Goal: Check status: Check status

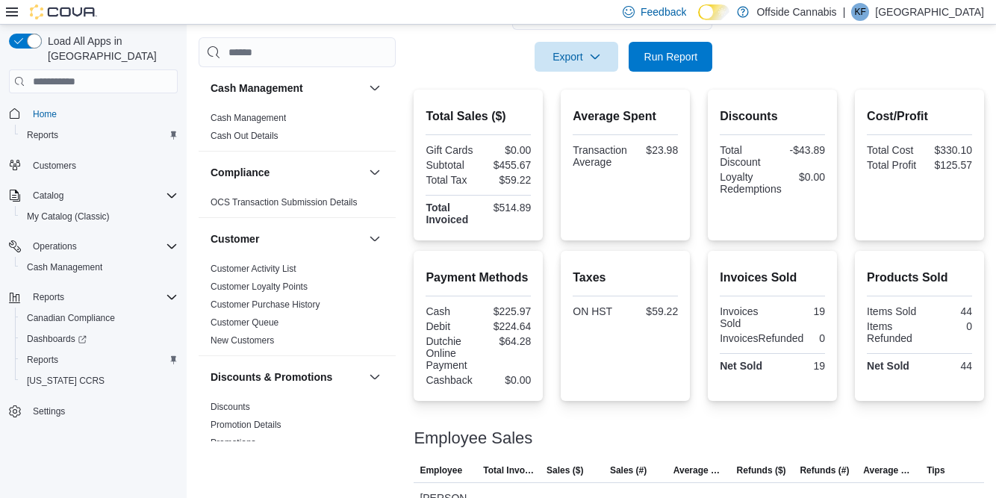
scroll to position [293, 0]
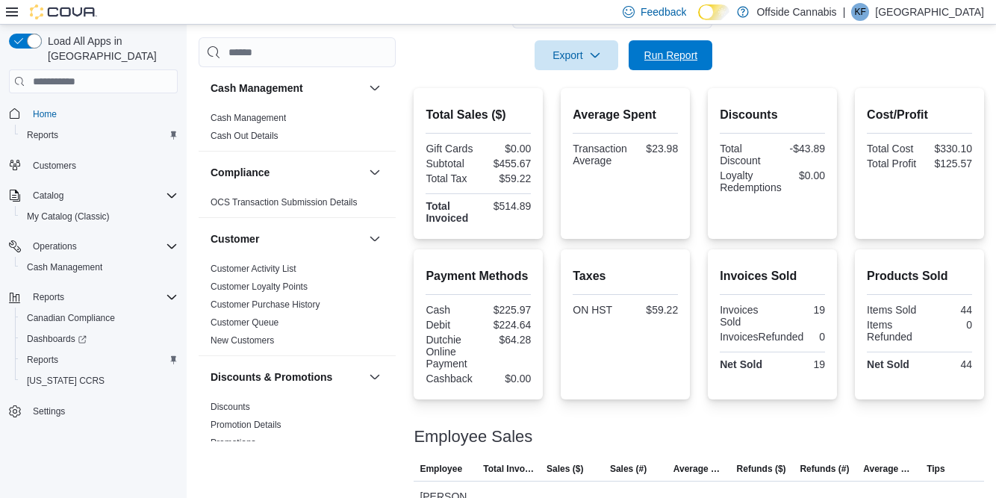
click at [672, 68] on span "Run Report" at bounding box center [670, 55] width 66 height 30
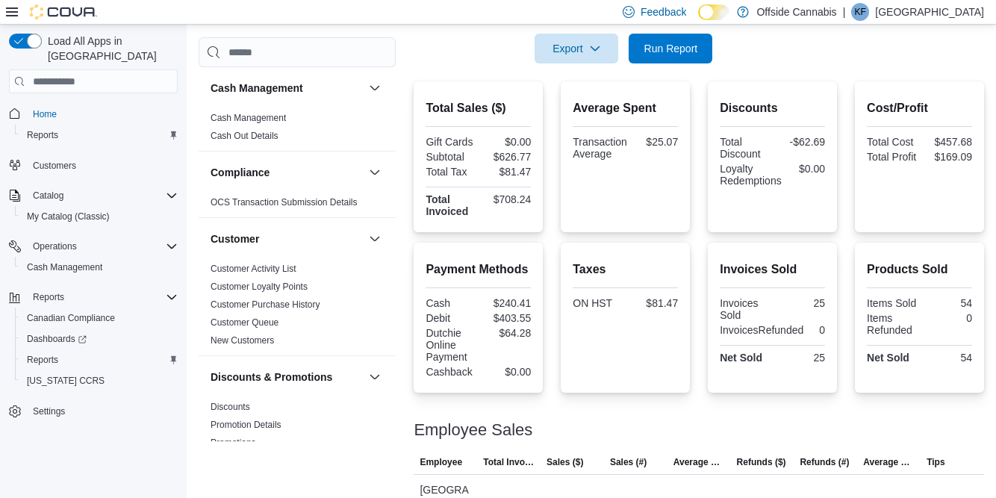
scroll to position [310, 0]
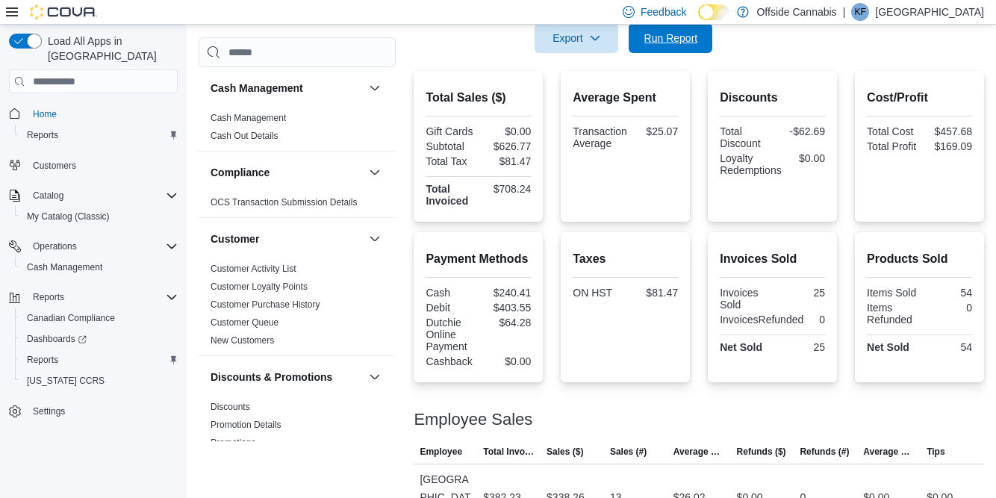
click at [694, 53] on span "Run Report" at bounding box center [670, 38] width 66 height 30
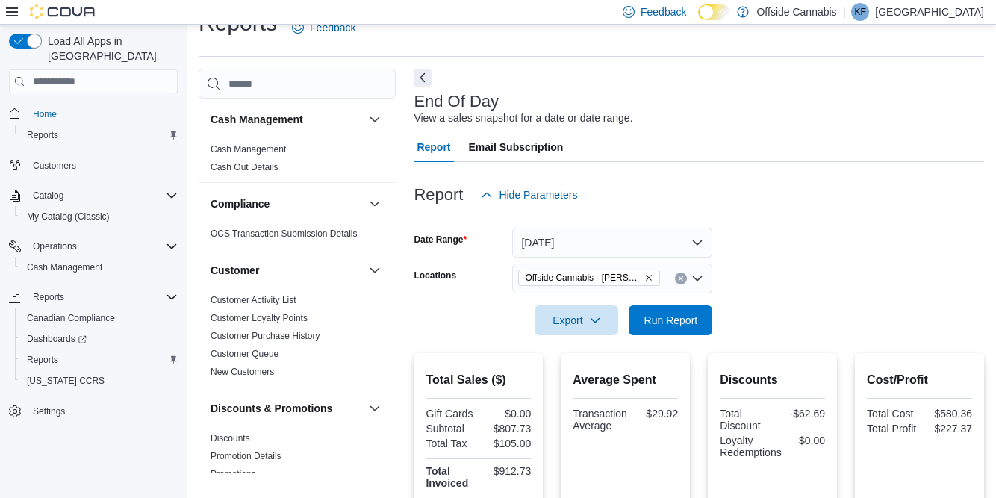
scroll to position [25, 0]
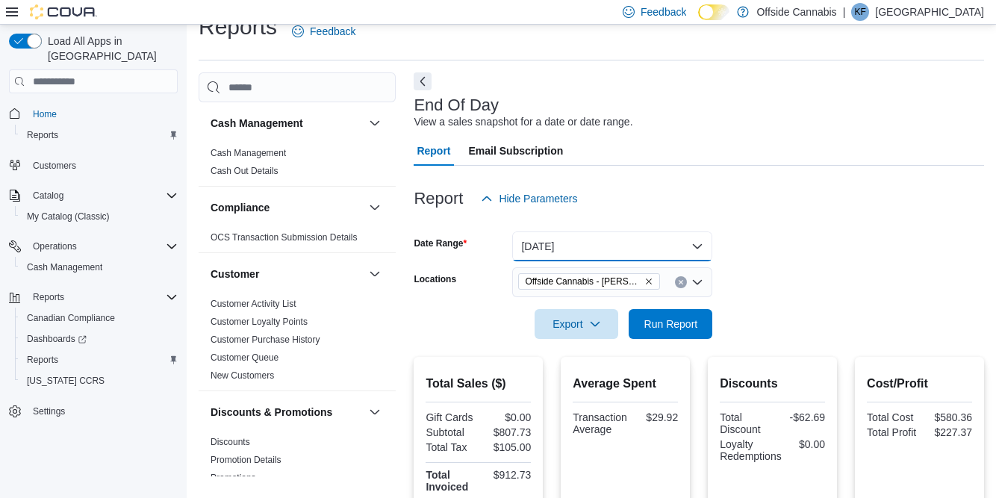
click at [675, 249] on button "[DATE]" at bounding box center [612, 246] width 200 height 30
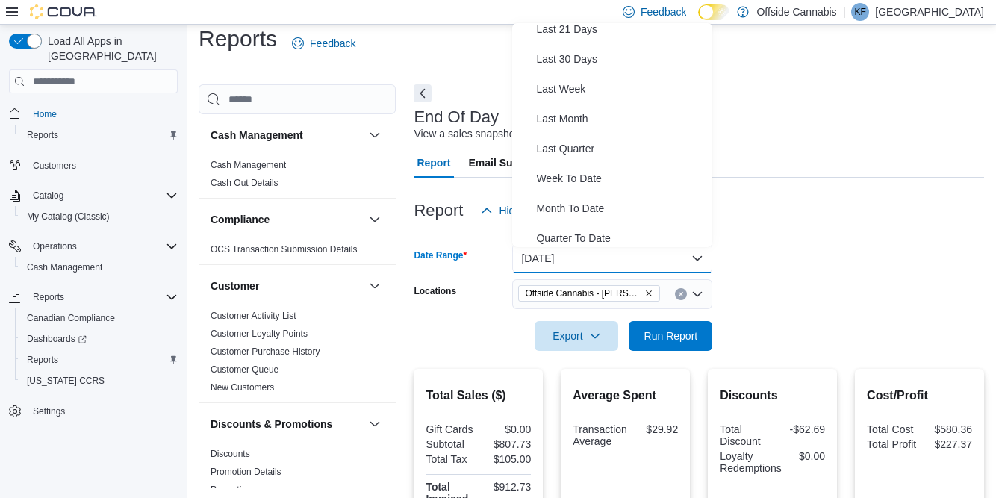
scroll to position [193, 0]
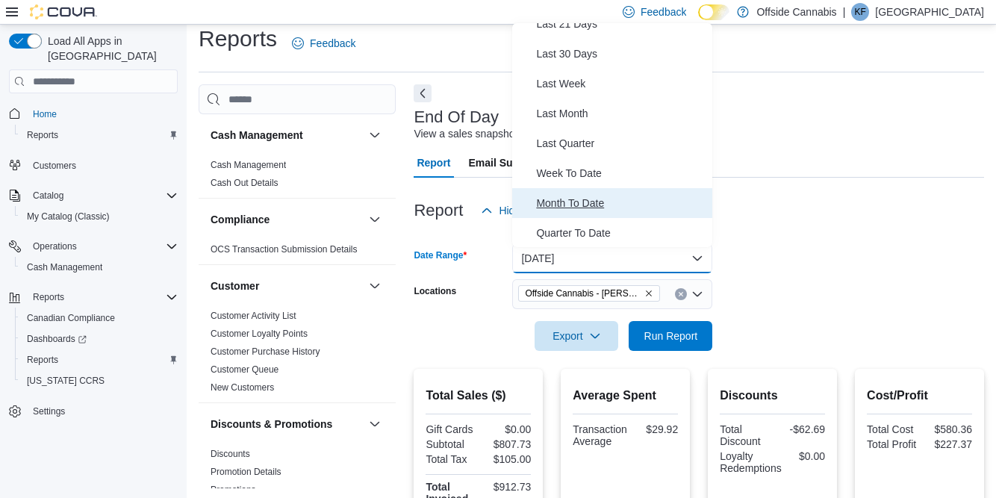
click at [602, 204] on span "Month To Date" at bounding box center [621, 203] width 170 height 18
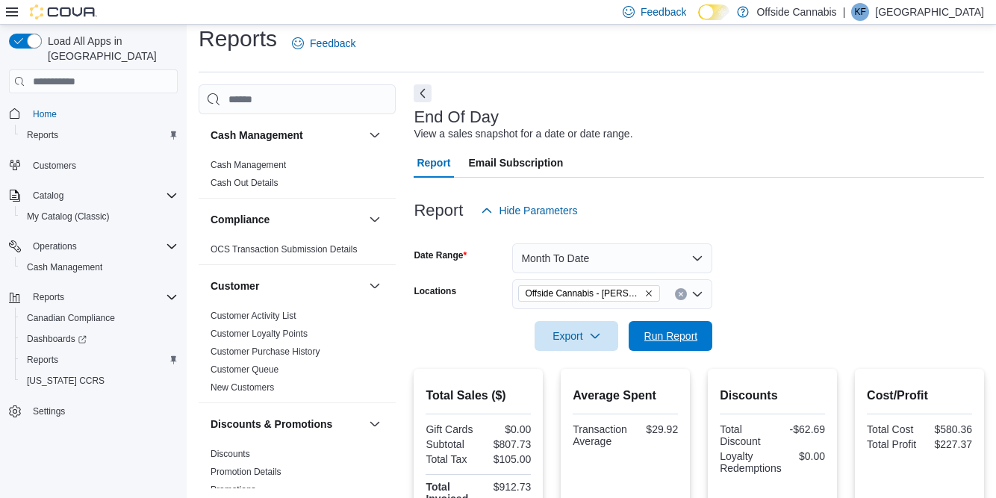
click at [678, 339] on span "Run Report" at bounding box center [671, 335] width 54 height 15
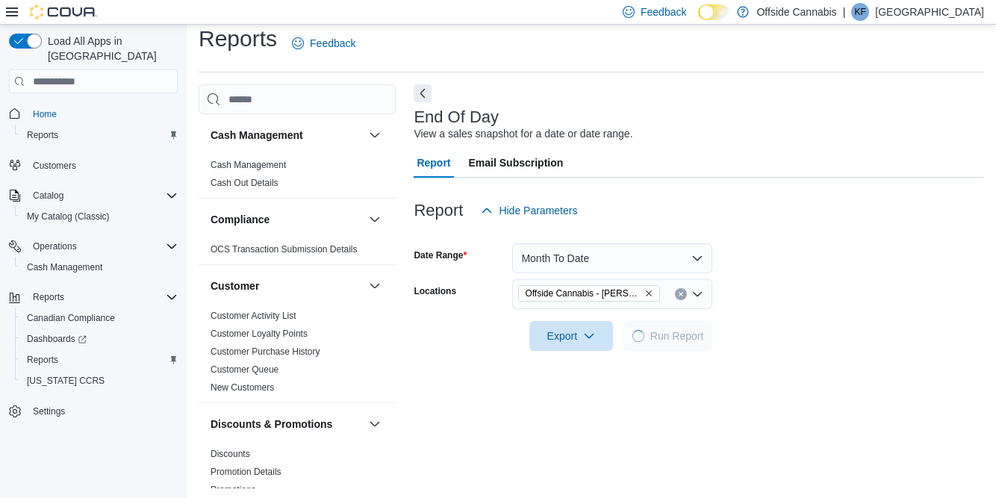
click at [519, 497] on div "Report Hide Parameters Date Range Month To Date Locations Offside [GEOGRAPHIC_D…" at bounding box center [698, 397] width 570 height 438
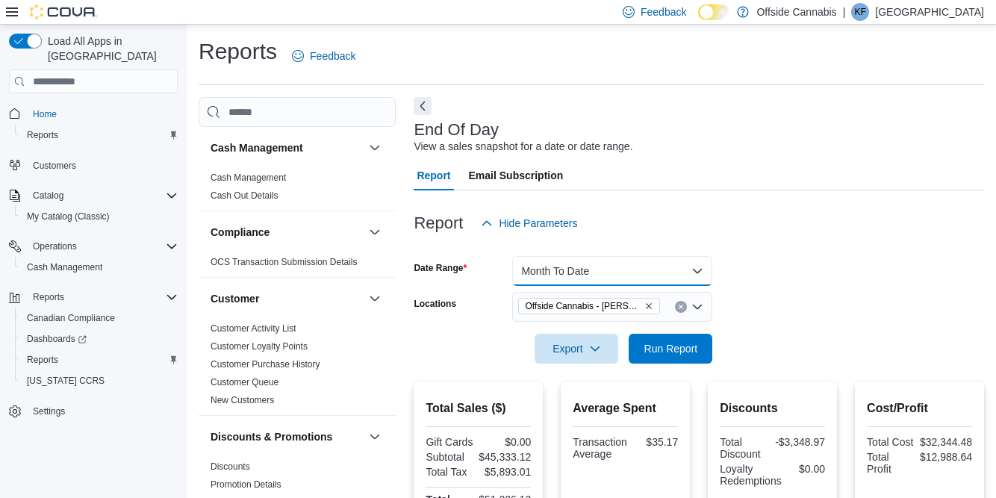
click at [678, 276] on button "Month To Date" at bounding box center [612, 271] width 200 height 30
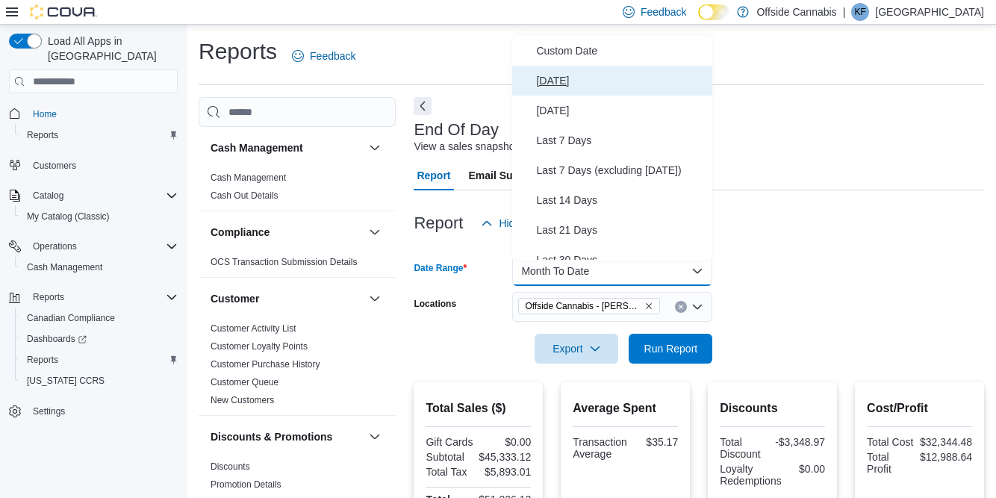
click at [586, 91] on button "[DATE]" at bounding box center [612, 81] width 200 height 30
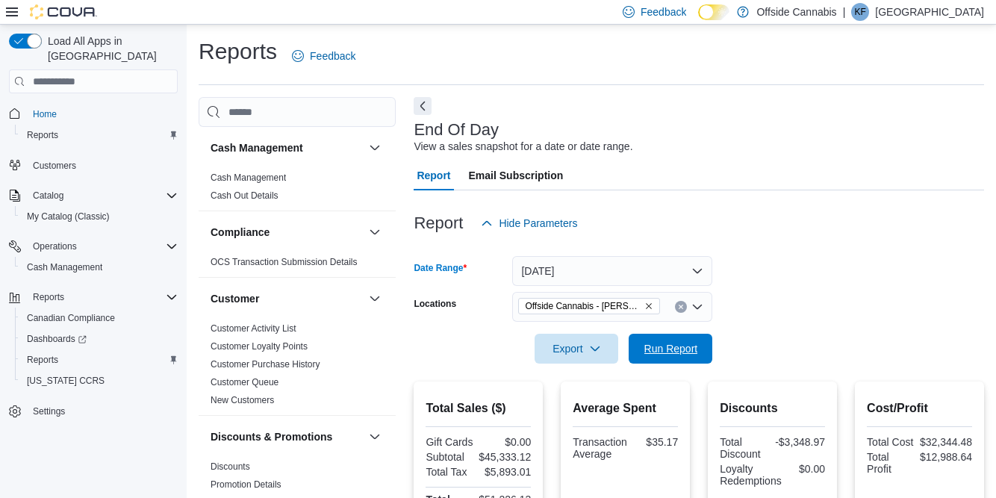
click at [681, 348] on span "Run Report" at bounding box center [671, 348] width 54 height 15
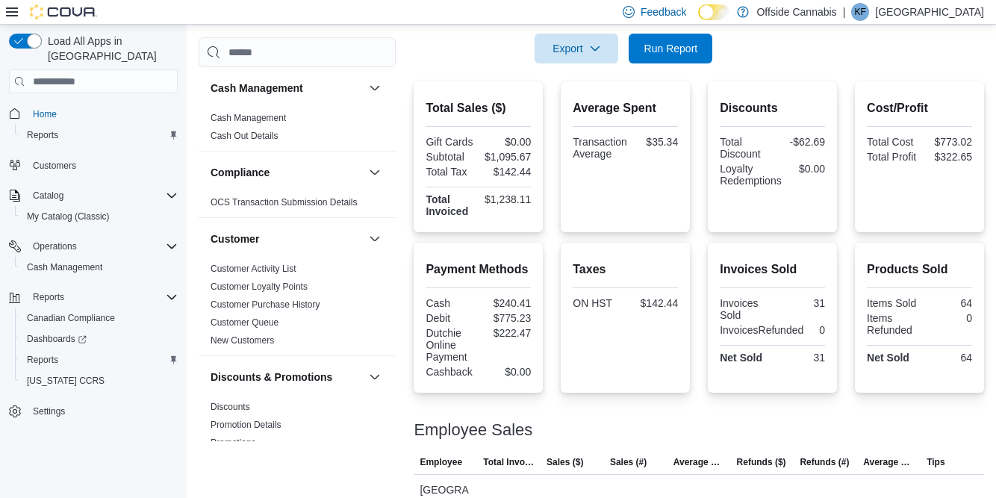
scroll to position [297, 0]
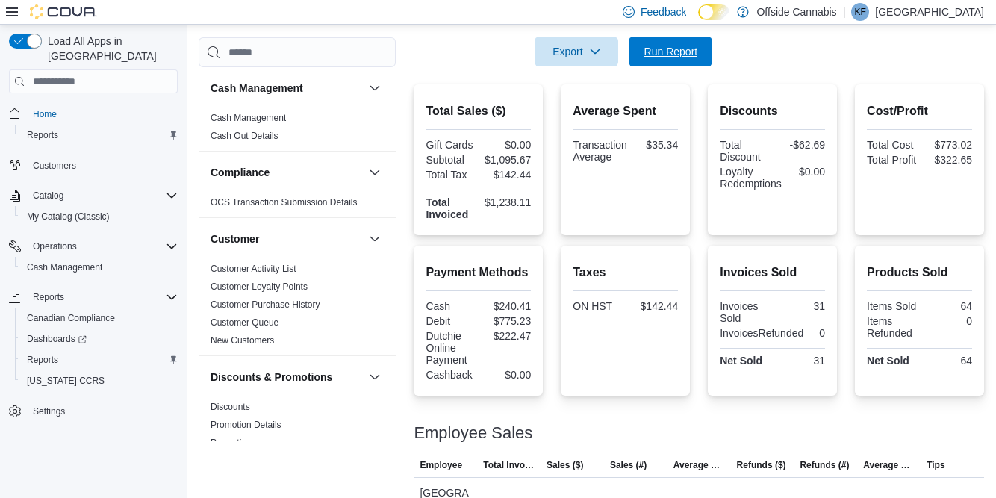
click at [672, 61] on span "Run Report" at bounding box center [670, 52] width 66 height 30
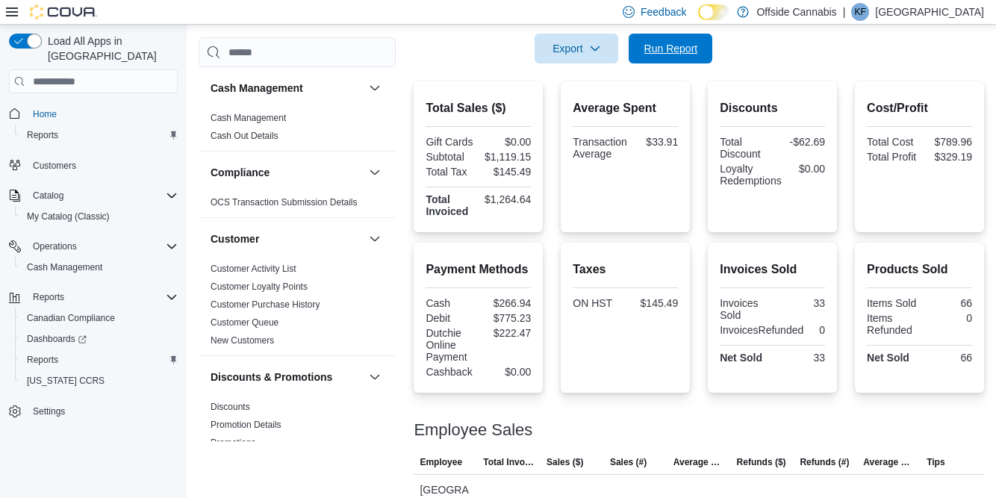
click at [675, 46] on span "Run Report" at bounding box center [671, 48] width 54 height 15
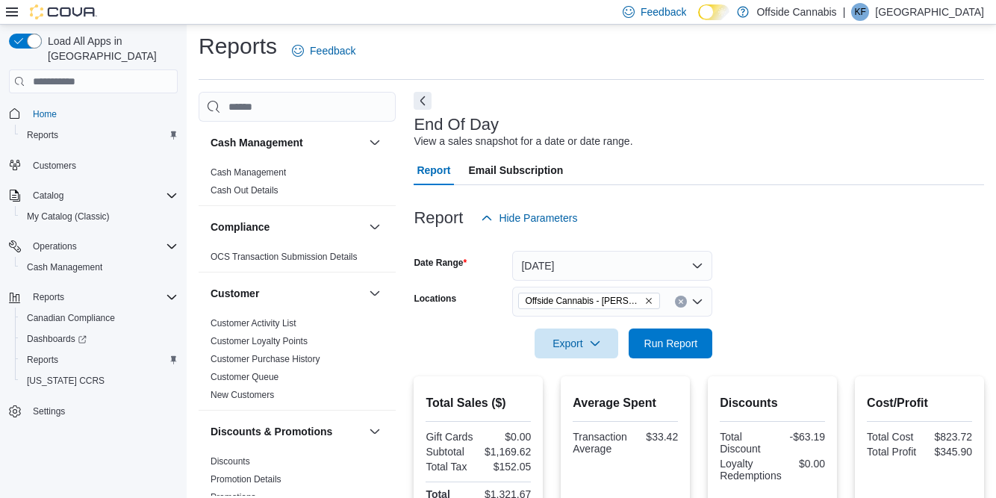
scroll to position [0, 0]
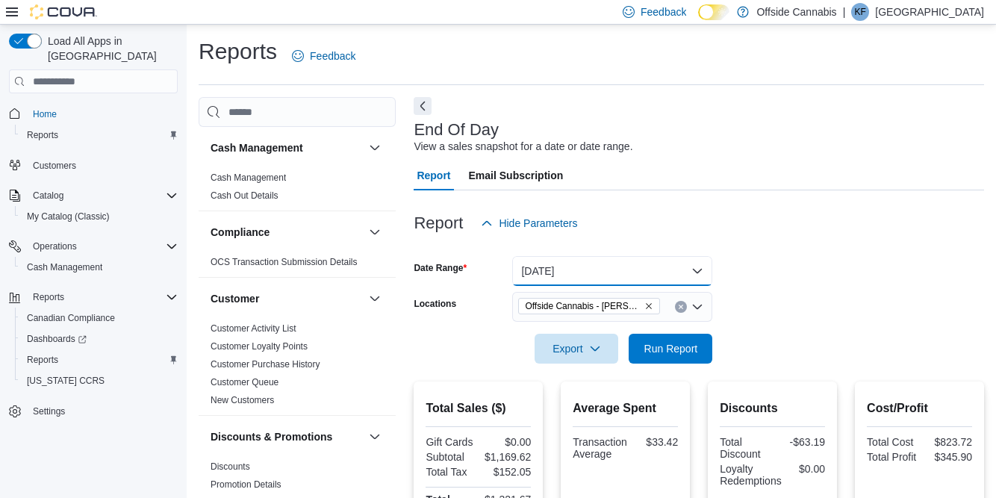
click at [690, 275] on button "[DATE]" at bounding box center [612, 271] width 200 height 30
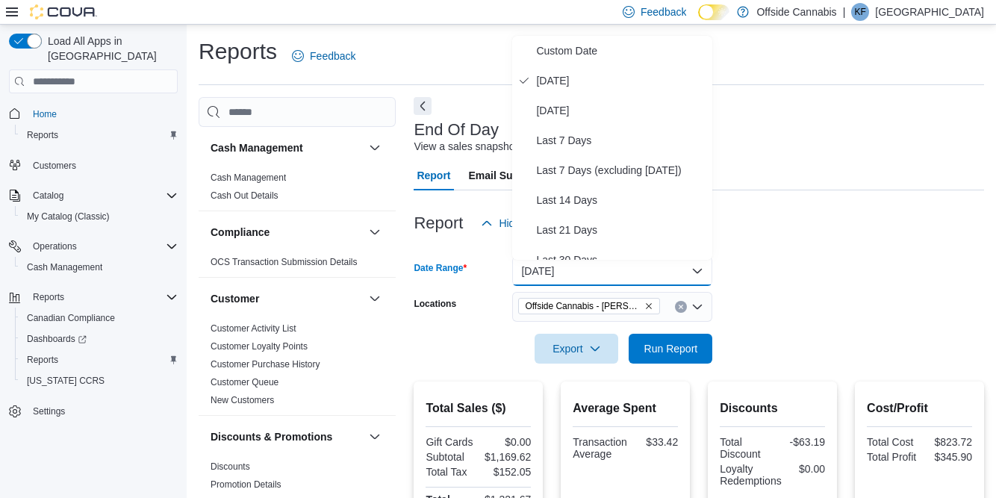
click at [691, 269] on button "[DATE]" at bounding box center [612, 271] width 200 height 30
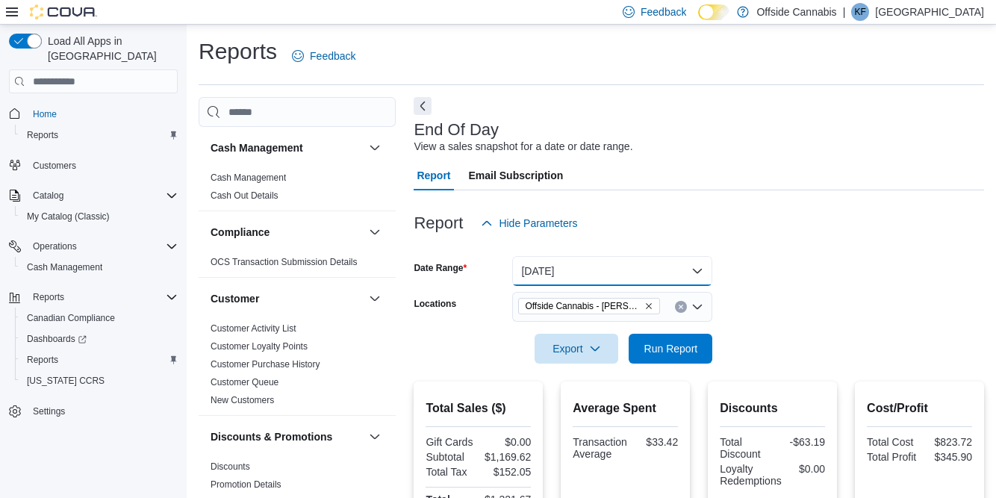
click at [694, 267] on button "[DATE]" at bounding box center [612, 271] width 200 height 30
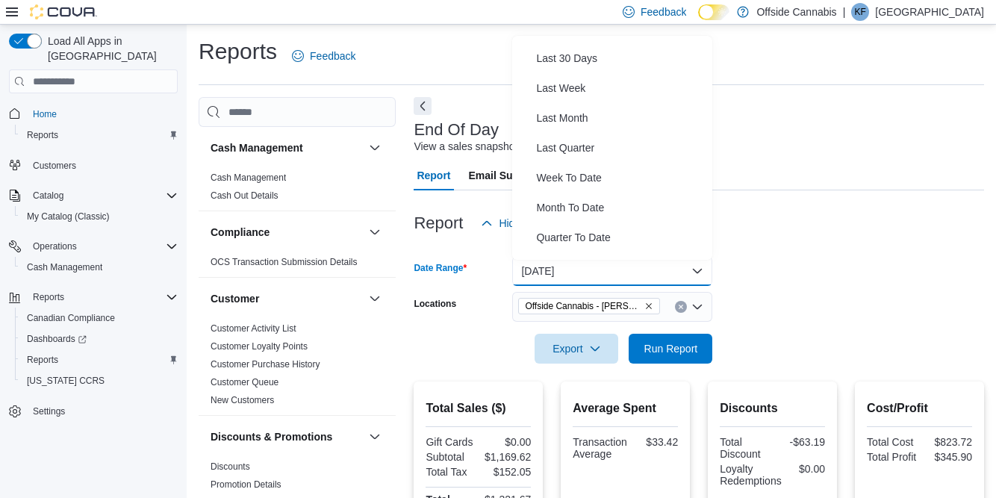
scroll to position [202, 0]
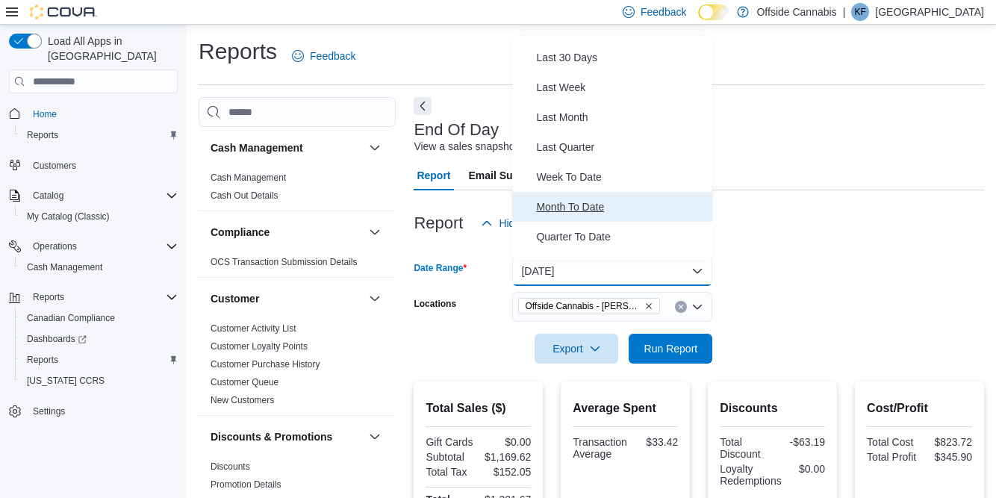
click at [592, 207] on span "Month To Date" at bounding box center [621, 207] width 170 height 18
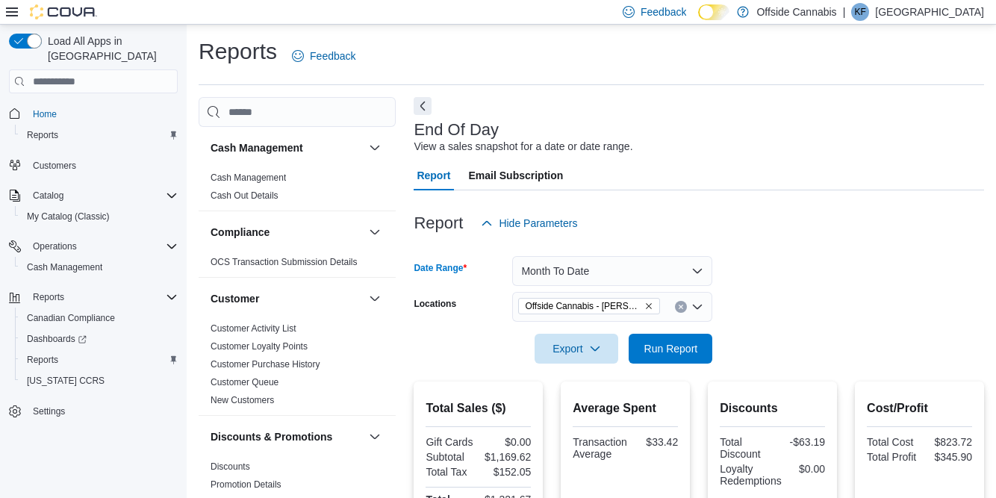
click at [604, 208] on div at bounding box center [698, 199] width 570 height 18
click at [695, 349] on span "Run Report" at bounding box center [671, 348] width 54 height 15
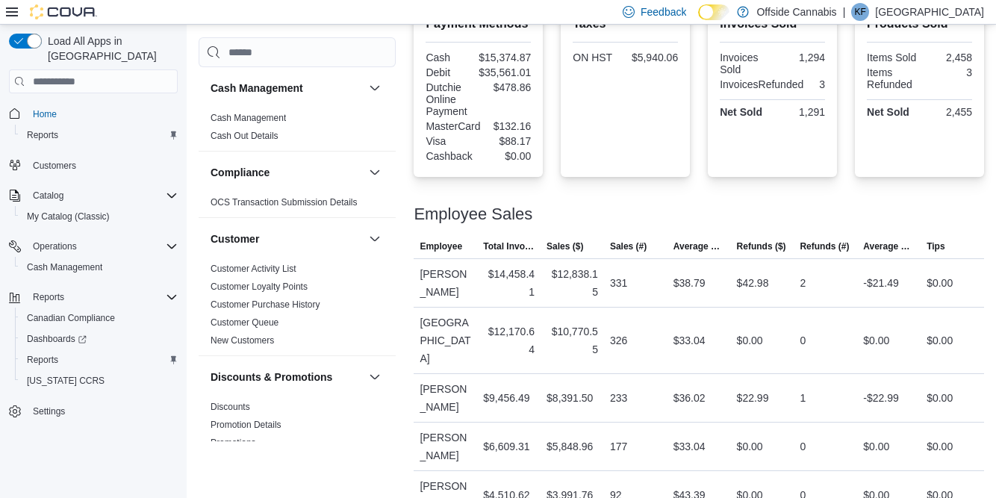
scroll to position [548, 0]
